Goal: Task Accomplishment & Management: Complete application form

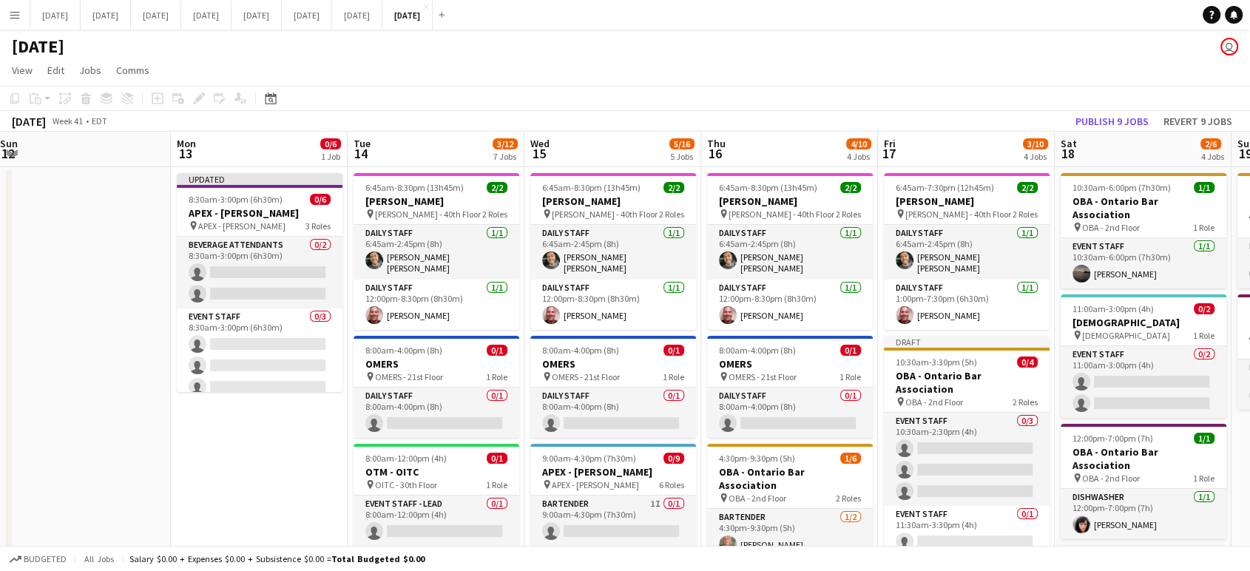
scroll to position [0, 331]
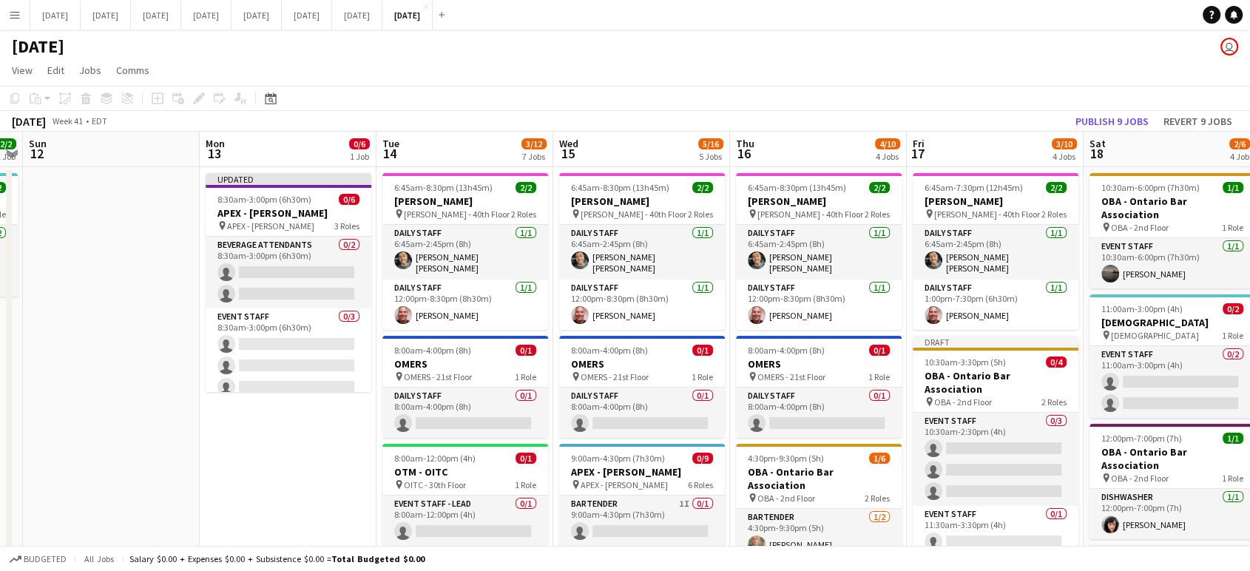
drag, startPoint x: 174, startPoint y: 478, endPoint x: 286, endPoint y: 472, distance: 111.9
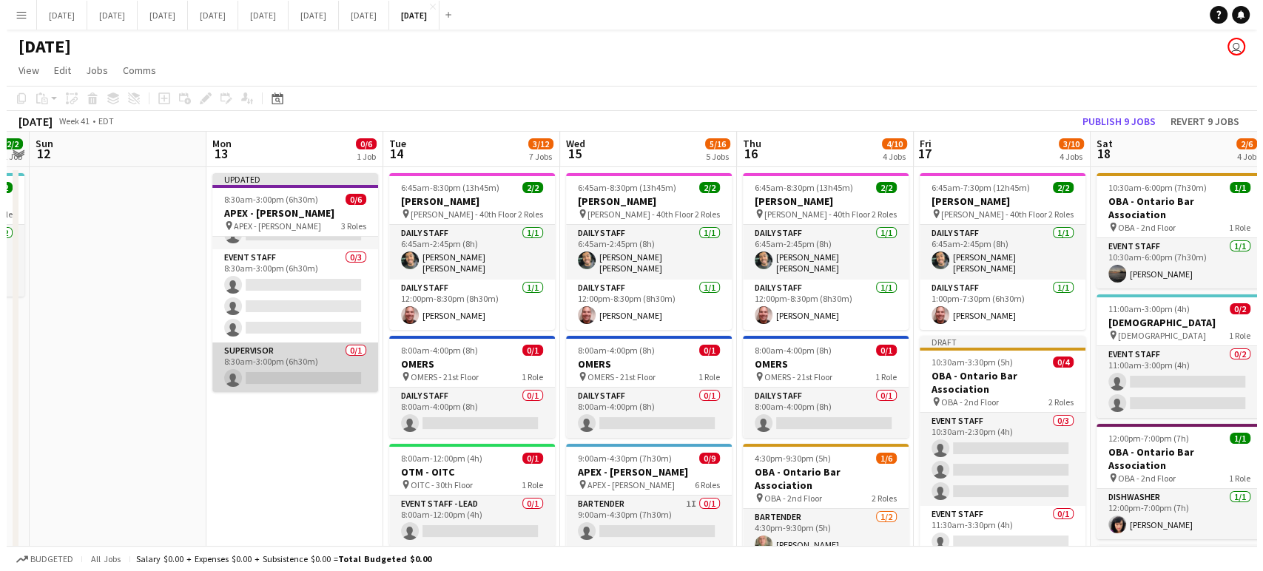
scroll to position [0, 0]
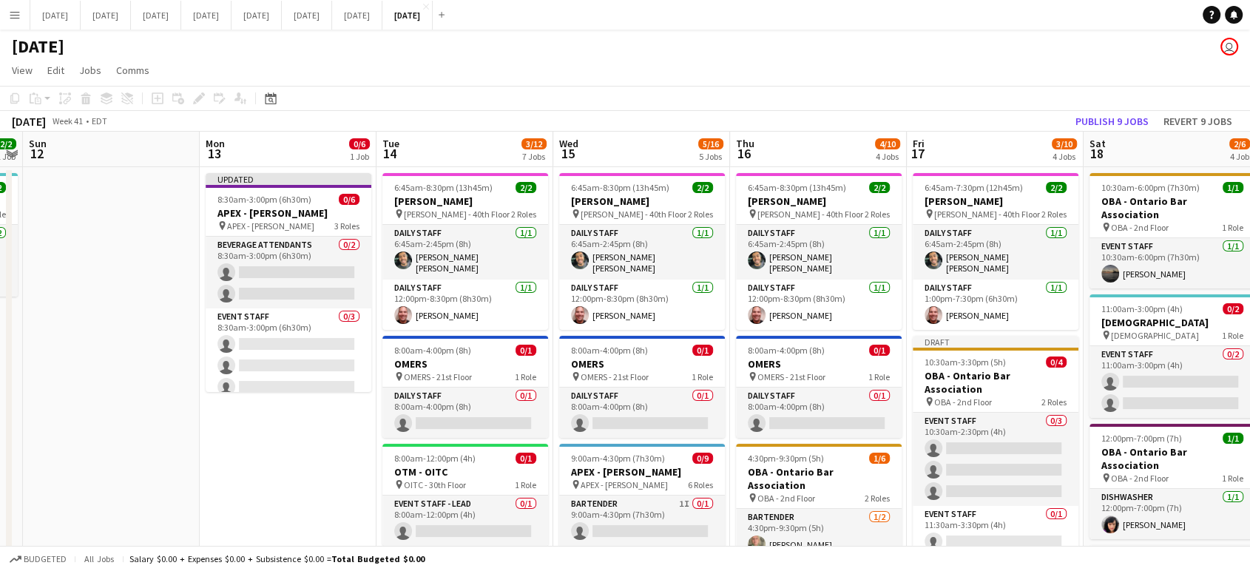
click at [18, 15] on app-icon "Menu" at bounding box center [15, 15] width 12 height 12
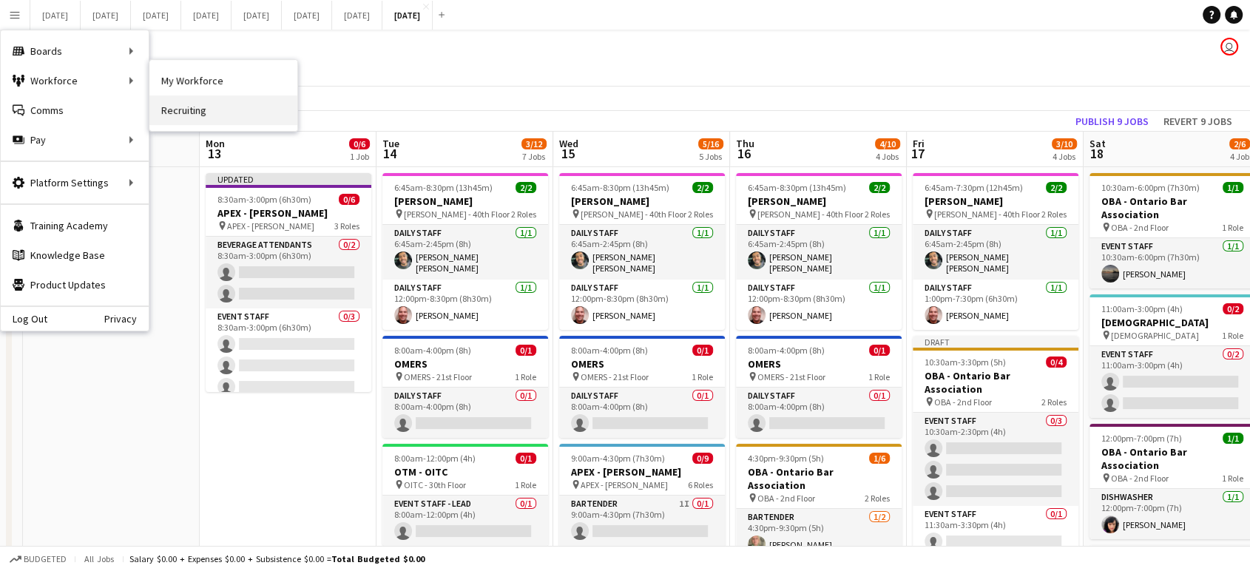
click at [179, 112] on link "Recruiting" at bounding box center [223, 110] width 148 height 30
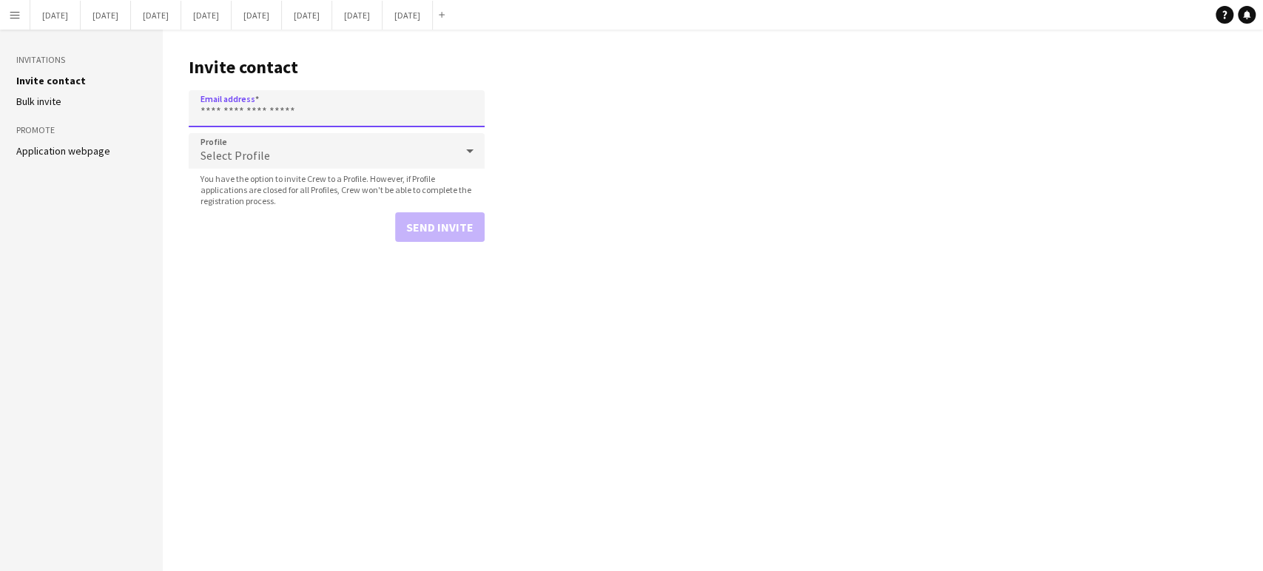
click at [289, 111] on input "Email address" at bounding box center [337, 108] width 296 height 37
paste input "**********"
type input "**********"
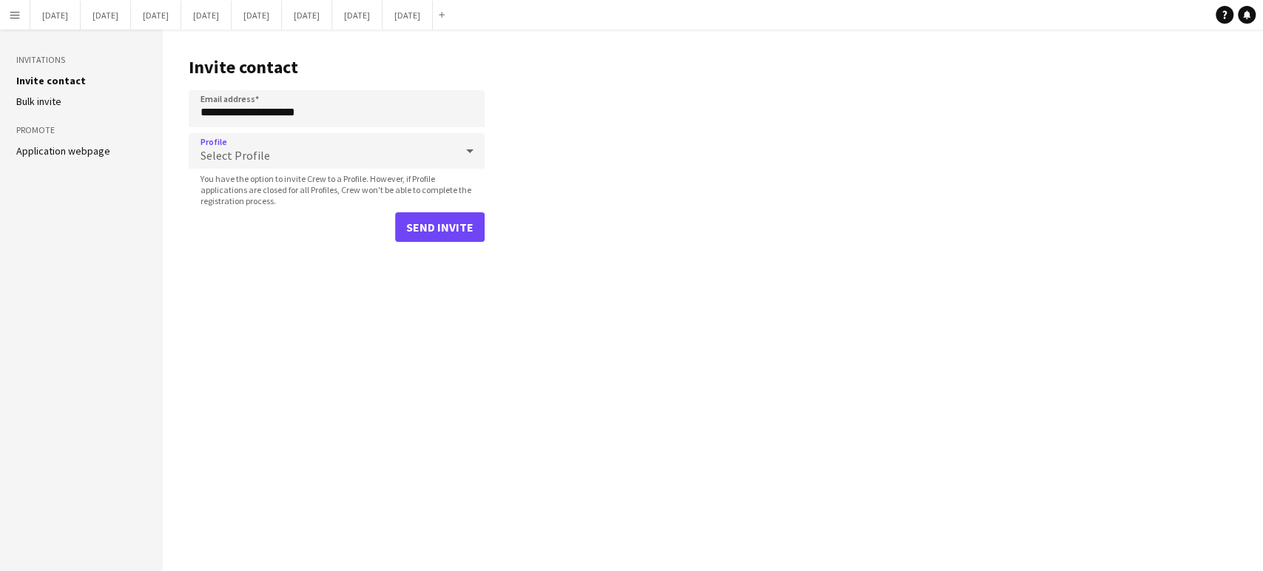
click at [474, 157] on icon at bounding box center [470, 151] width 18 height 30
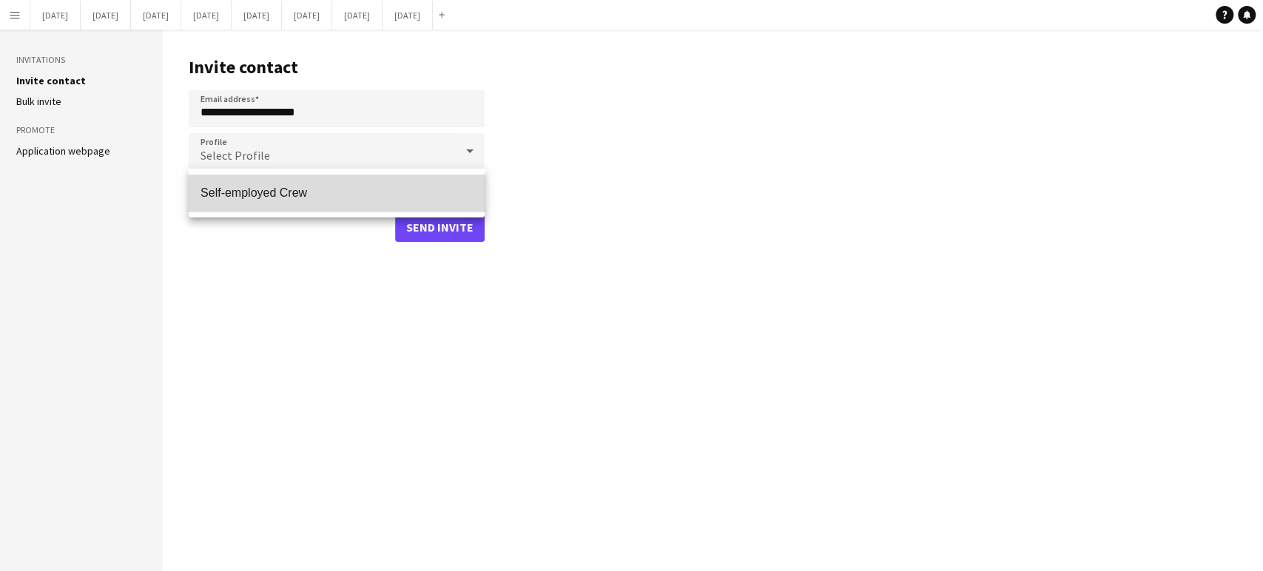
click at [323, 199] on span "Self-employed Crew" at bounding box center [337, 193] width 272 height 14
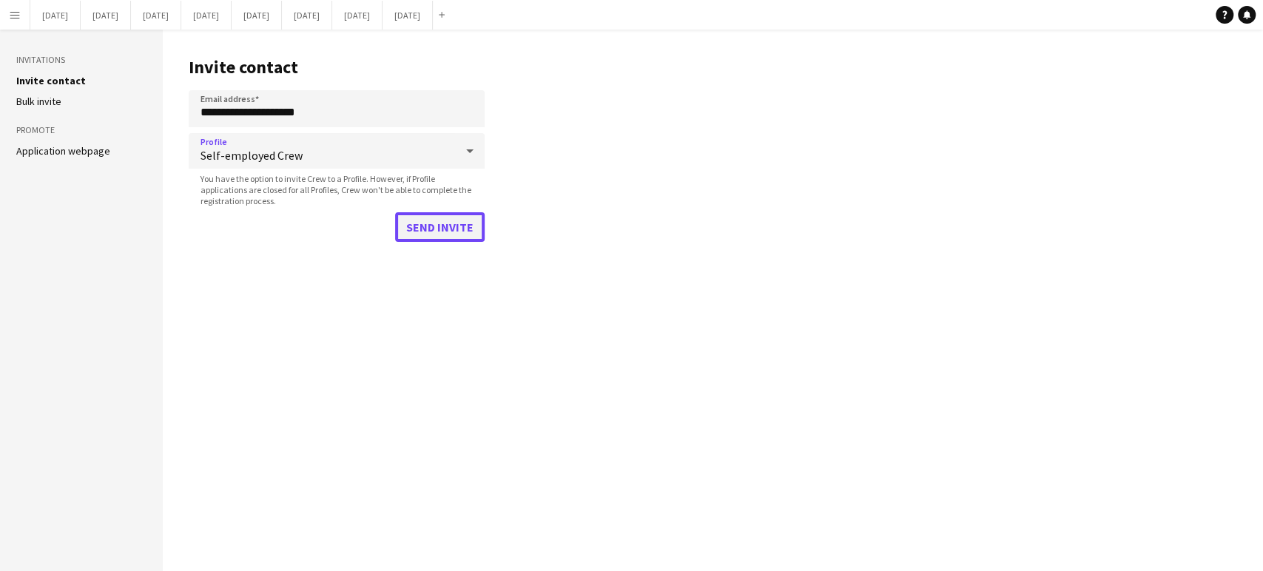
click at [450, 229] on button "Send invite" at bounding box center [440, 227] width 90 height 30
paste input "**********"
type input "**********"
click at [472, 147] on icon at bounding box center [470, 151] width 18 height 30
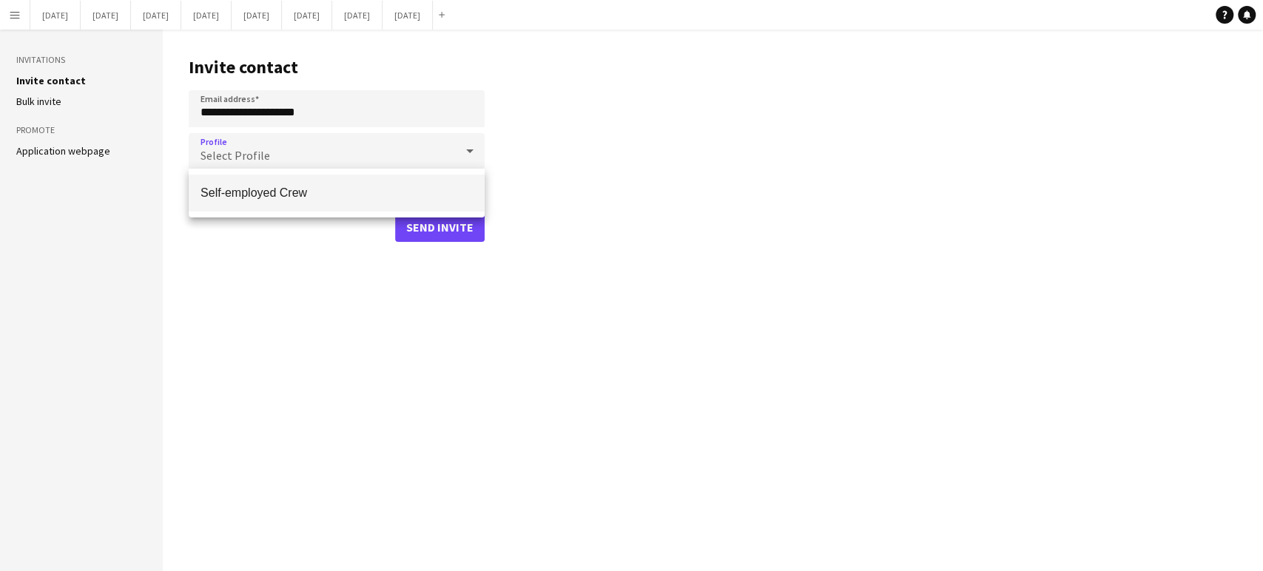
click at [297, 191] on span "Self-employed Crew" at bounding box center [337, 193] width 272 height 14
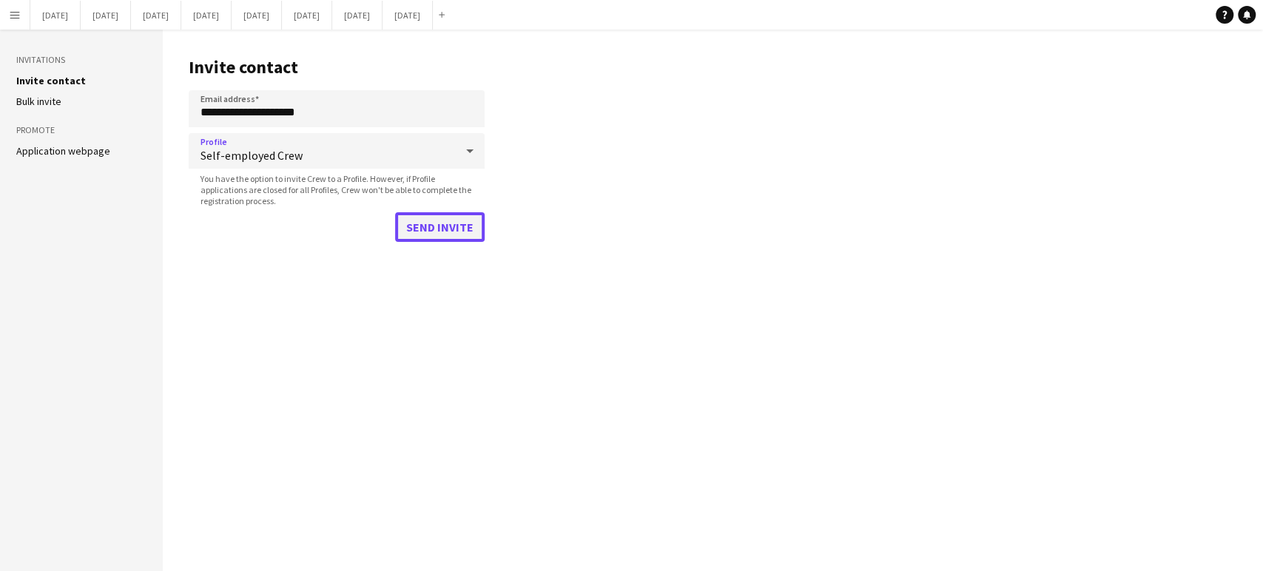
click at [420, 224] on button "Send invite" at bounding box center [440, 227] width 90 height 30
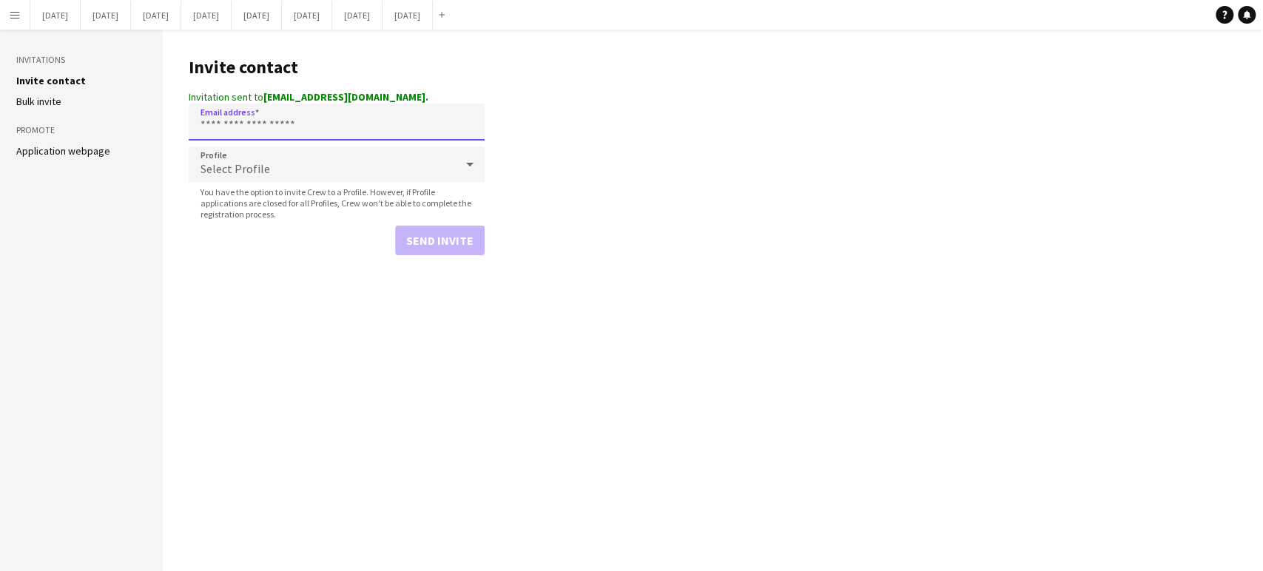
paste input "**********"
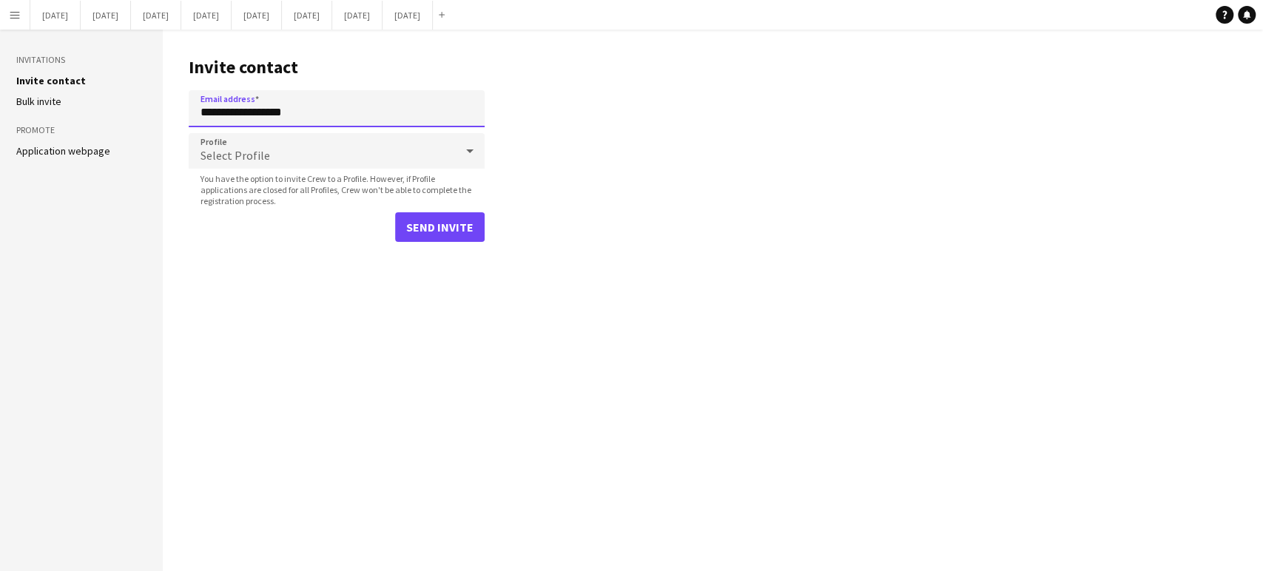
type input "**********"
click at [468, 154] on icon at bounding box center [470, 151] width 18 height 30
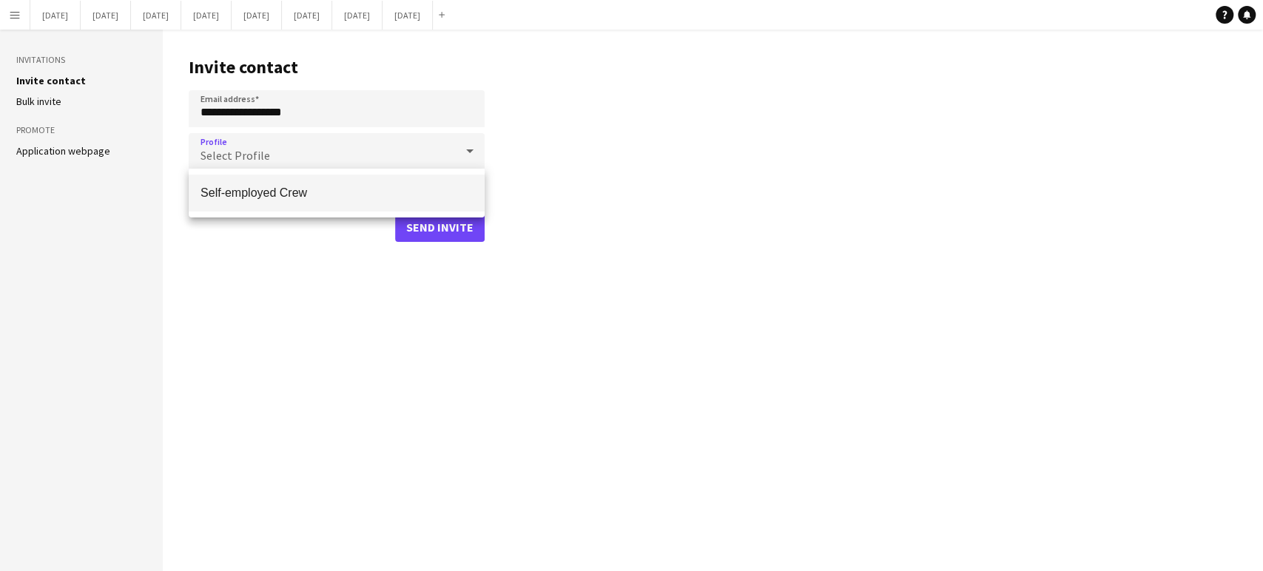
click at [279, 196] on span "Self-employed Crew" at bounding box center [337, 193] width 272 height 14
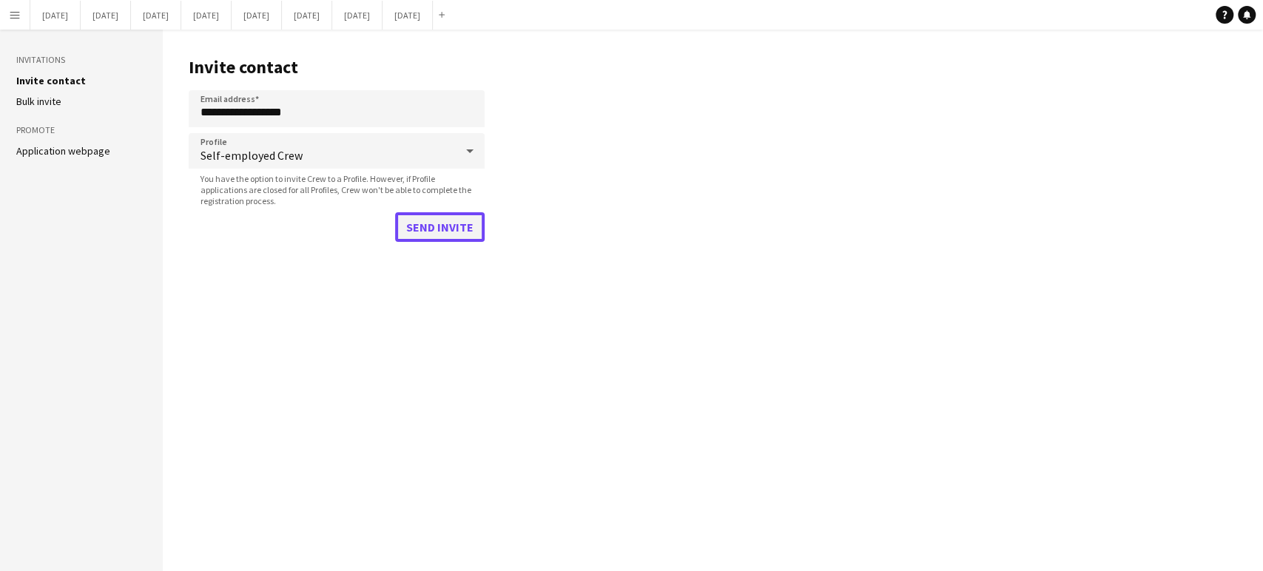
click at [437, 228] on button "Send invite" at bounding box center [440, 227] width 90 height 30
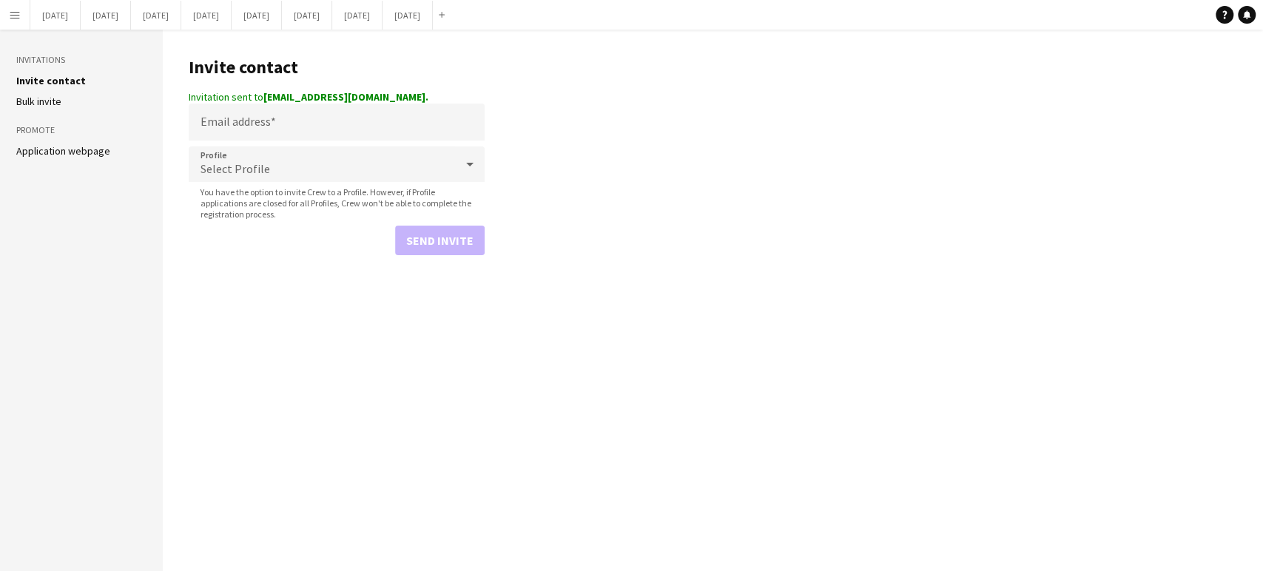
click at [1069, 431] on main "Invite contact Invitation sent to [EMAIL_ADDRESS][DOMAIN_NAME]. Email address P…" at bounding box center [713, 301] width 1100 height 542
click at [13, 18] on app-icon "Menu" at bounding box center [15, 15] width 12 height 12
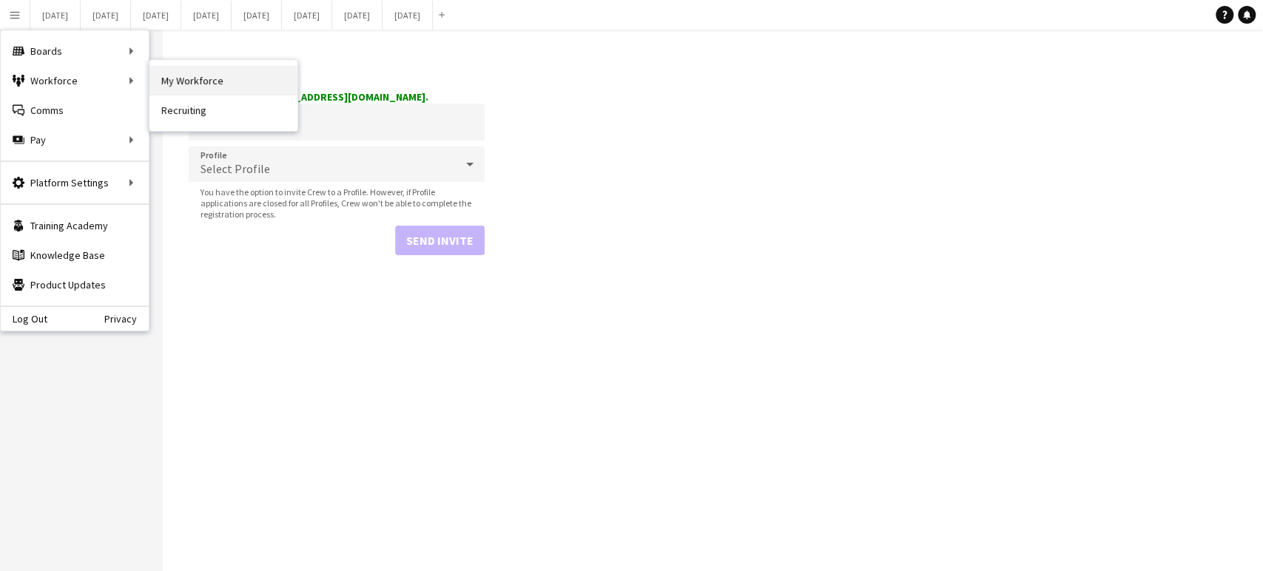
click at [172, 81] on link "My Workforce" at bounding box center [223, 81] width 148 height 30
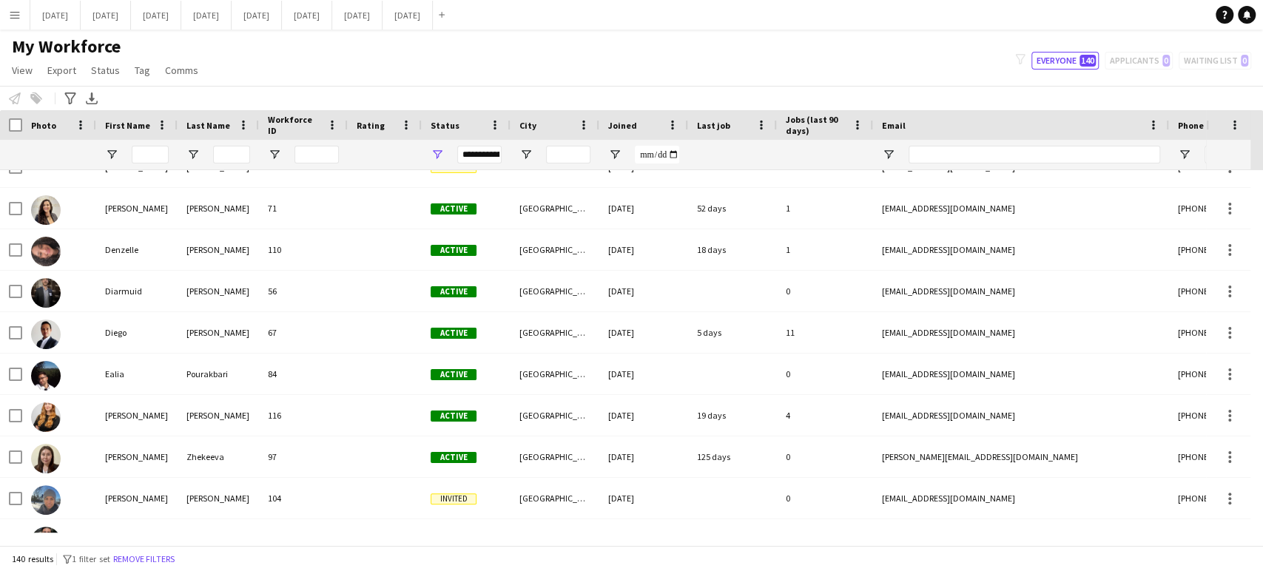
click at [24, 13] on button "Menu" at bounding box center [15, 15] width 30 height 30
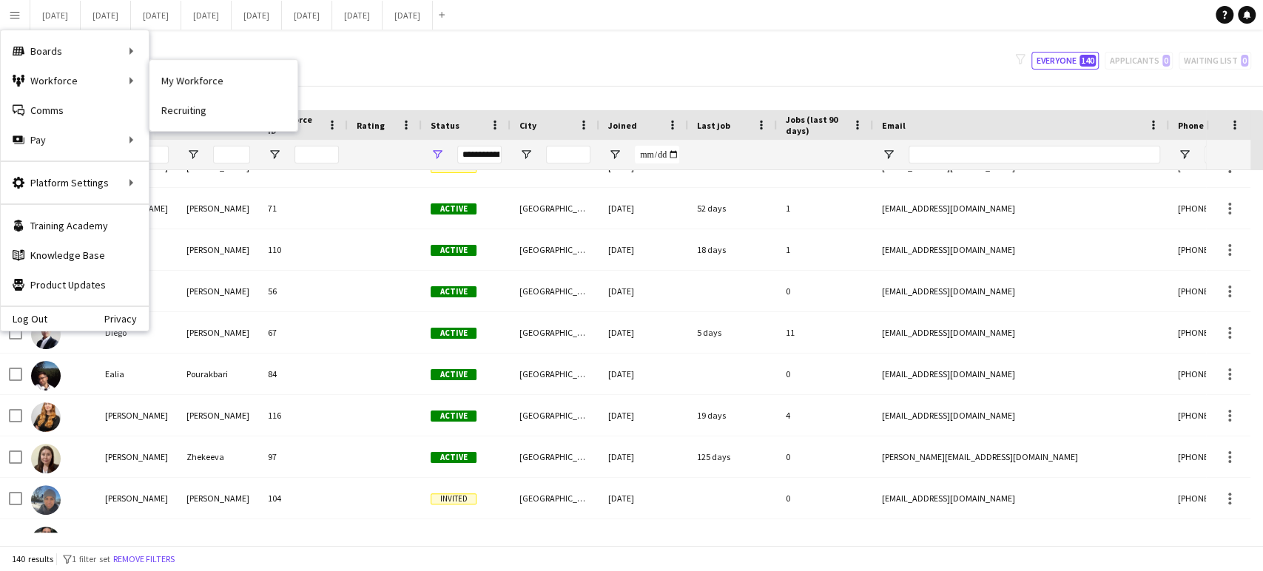
click at [178, 80] on link "My Workforce" at bounding box center [223, 81] width 148 height 30
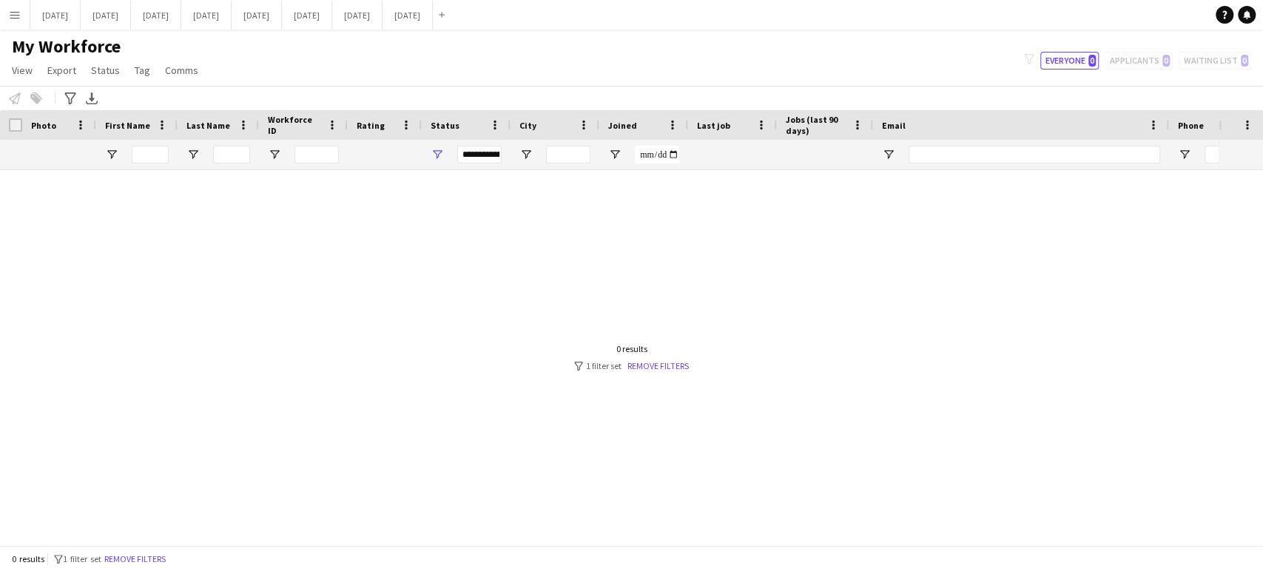
click at [22, 13] on button "Menu" at bounding box center [15, 15] width 30 height 30
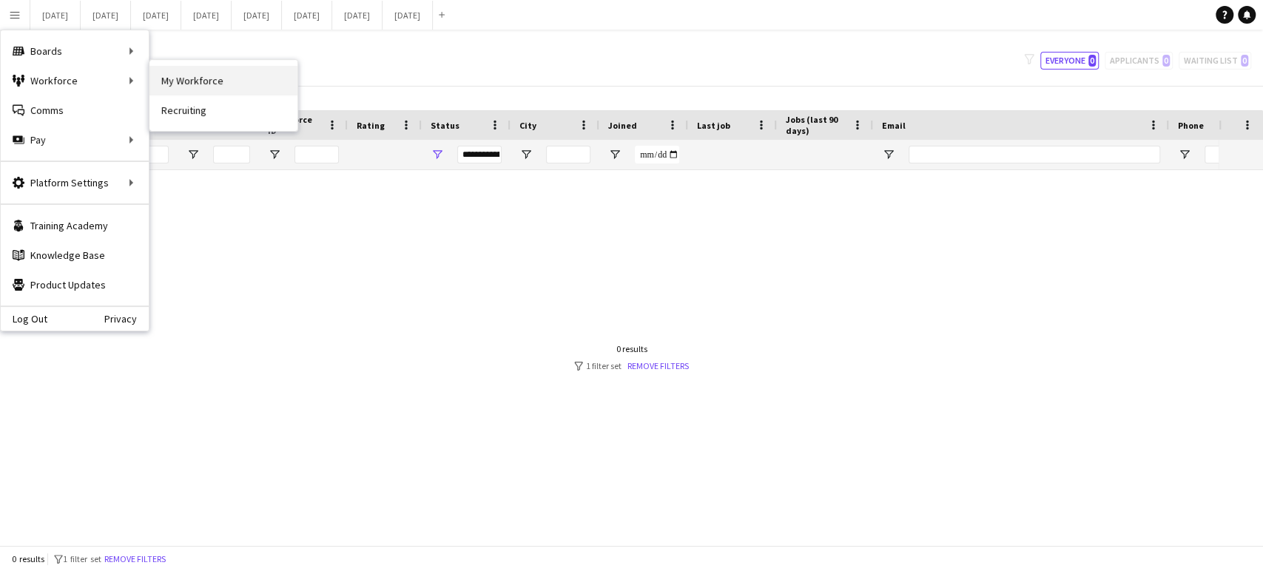
click at [166, 87] on link "My Workforce" at bounding box center [223, 81] width 148 height 30
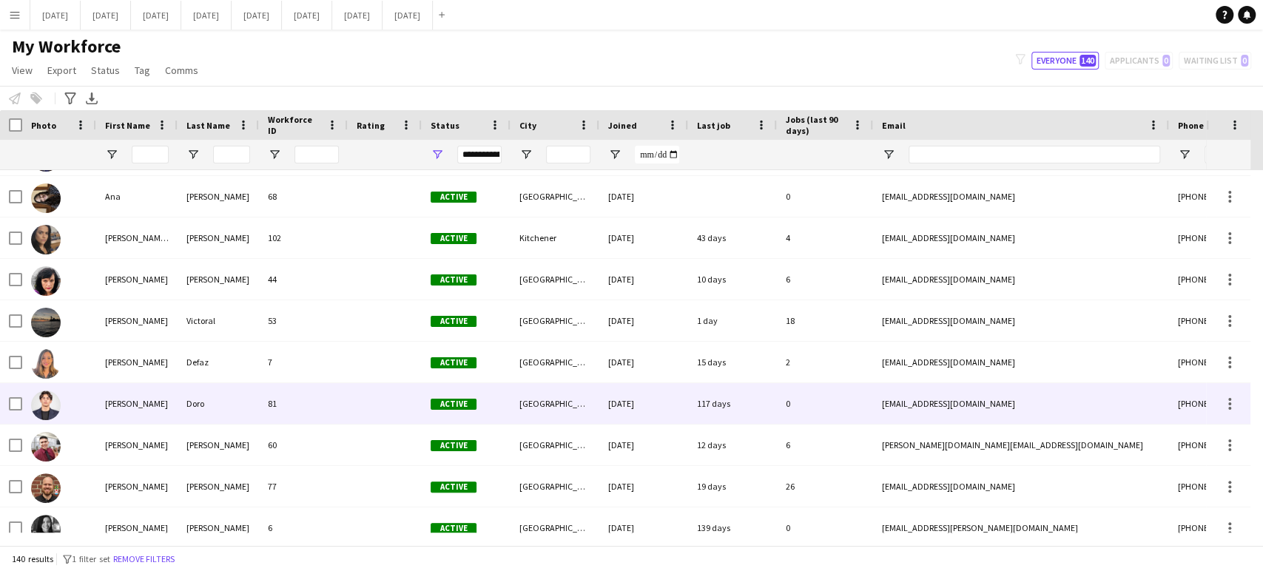
scroll to position [822, 0]
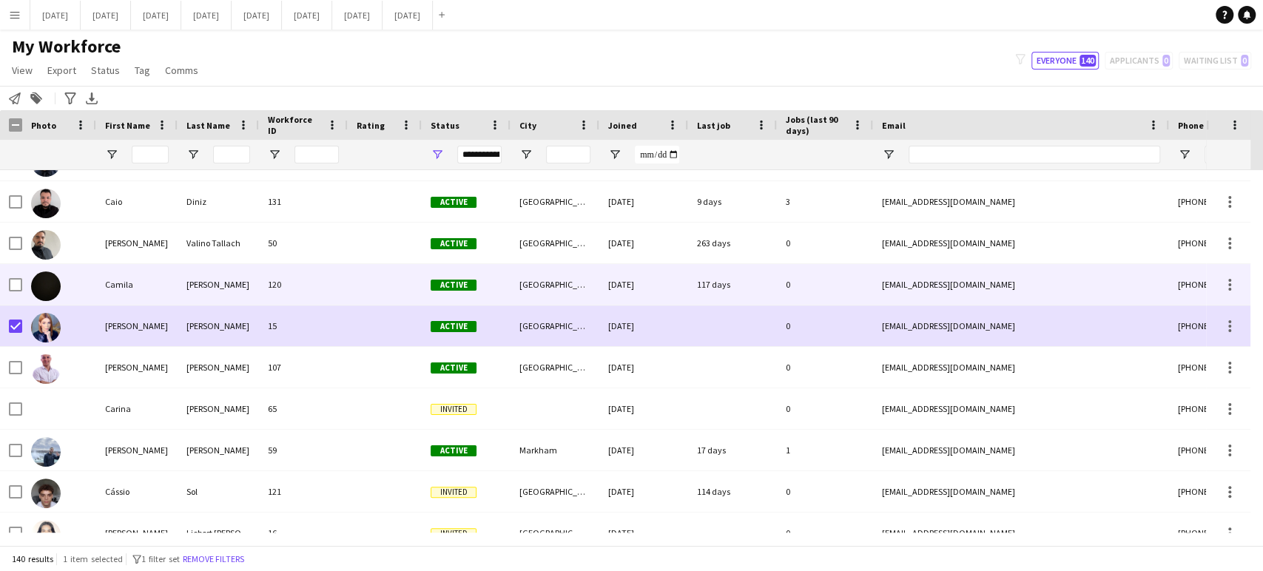
click at [323, 304] on div "120" at bounding box center [303, 284] width 89 height 41
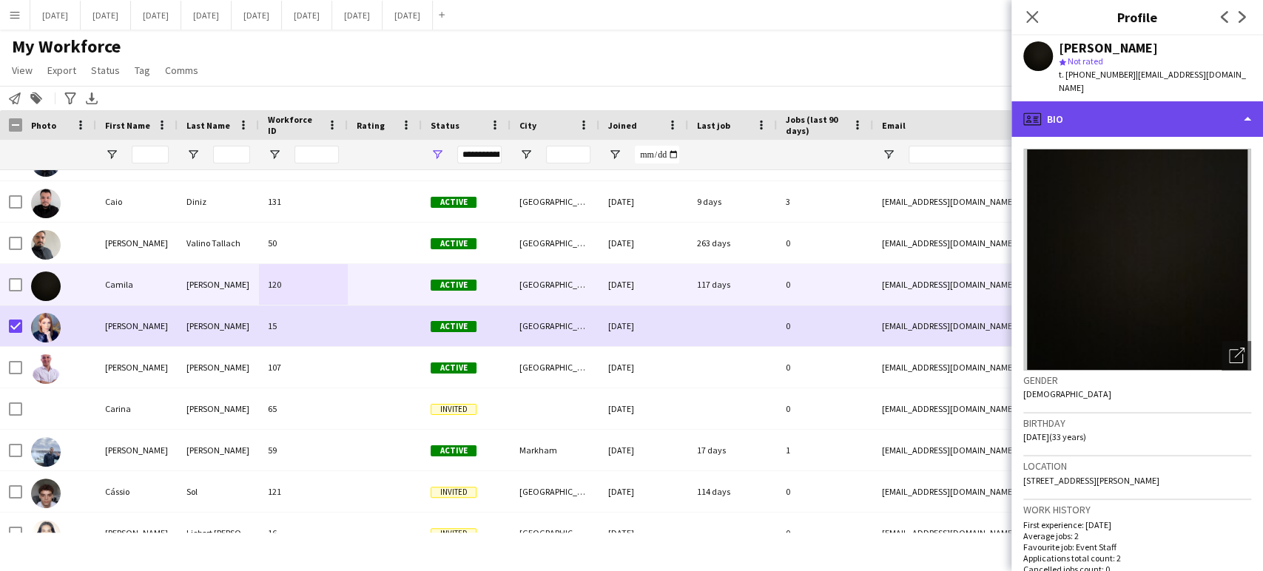
click at [1255, 110] on div "profile Bio" at bounding box center [1137, 119] width 252 height 36
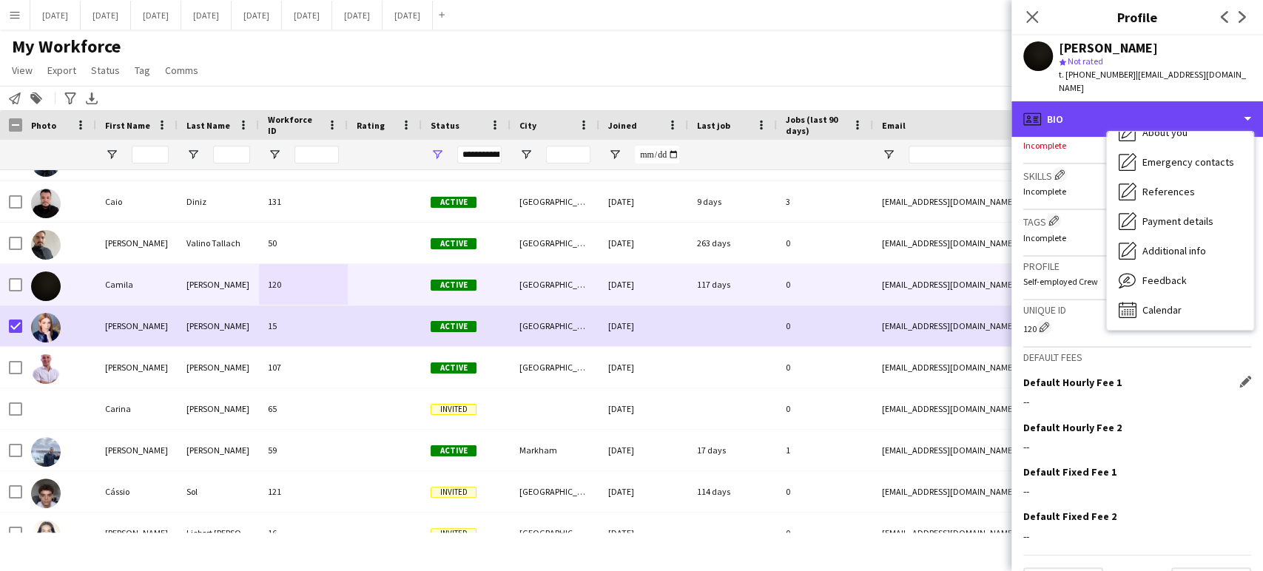
scroll to position [527, 0]
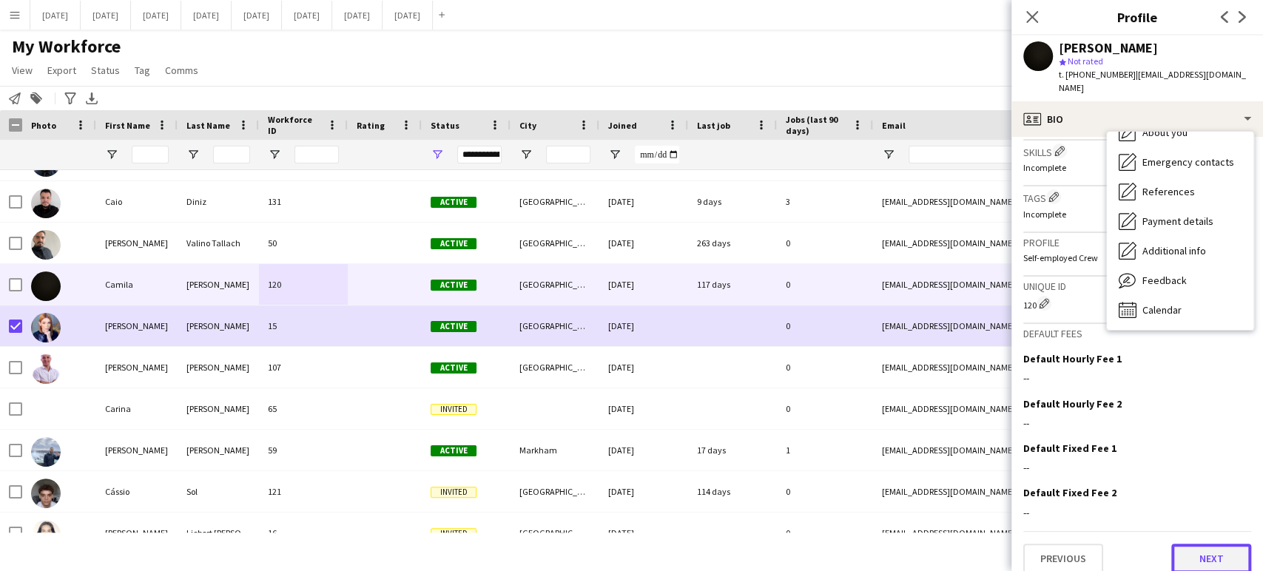
click at [1223, 548] on button "Next" at bounding box center [1211, 559] width 80 height 30
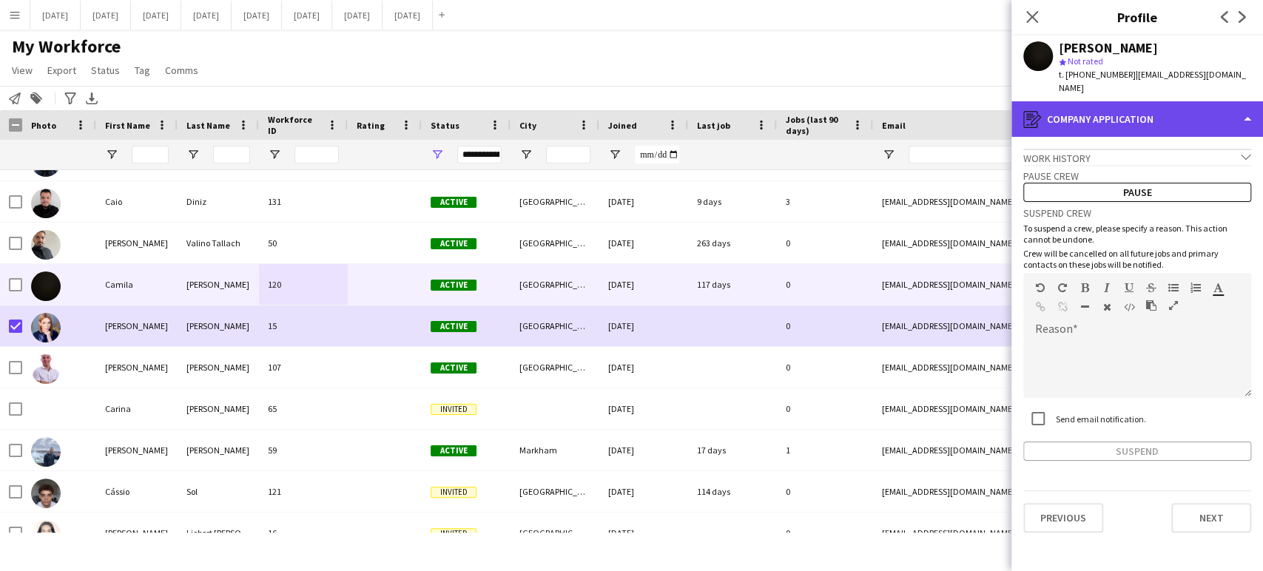
click at [1254, 101] on div "register Company application" at bounding box center [1137, 119] width 252 height 36
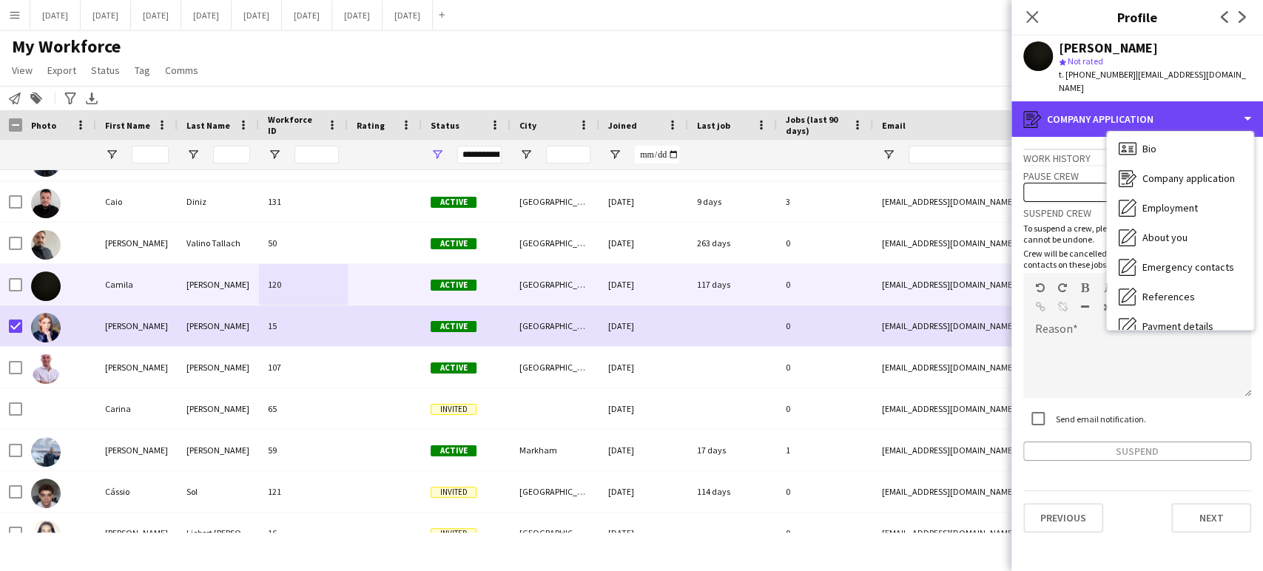
scroll to position [0, 0]
